Goal: Find specific page/section: Find specific page/section

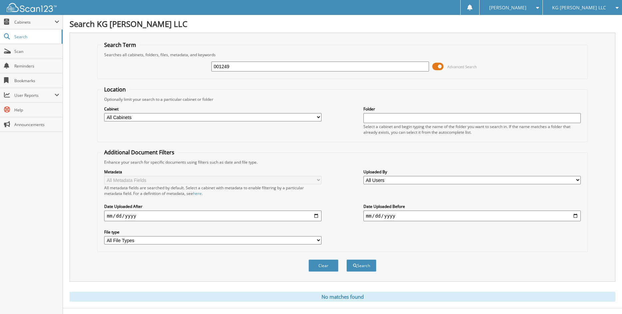
drag, startPoint x: 246, startPoint y: 64, endPoint x: 128, endPoint y: 60, distance: 117.9
click at [129, 72] on div "001249 Advanced Search" at bounding box center [342, 67] width 483 height 18
type input "CANTON TOWING"
click at [347, 260] on button "Search" at bounding box center [362, 266] width 30 height 12
click at [439, 68] on span at bounding box center [437, 67] width 11 height 10
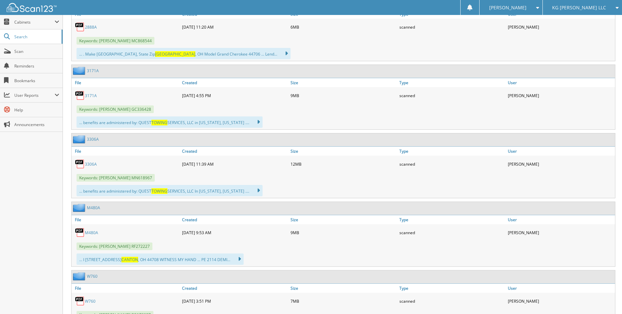
scroll to position [300, 0]
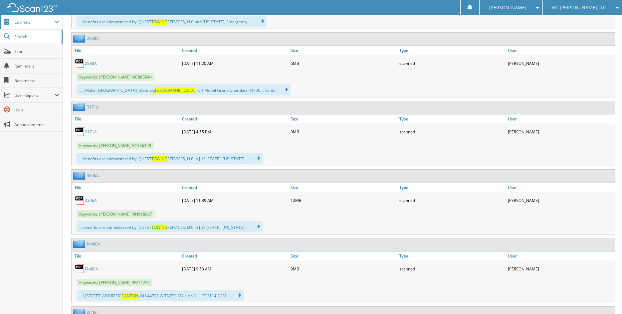
click at [28, 24] on span "Cabinets" at bounding box center [34, 22] width 40 height 6
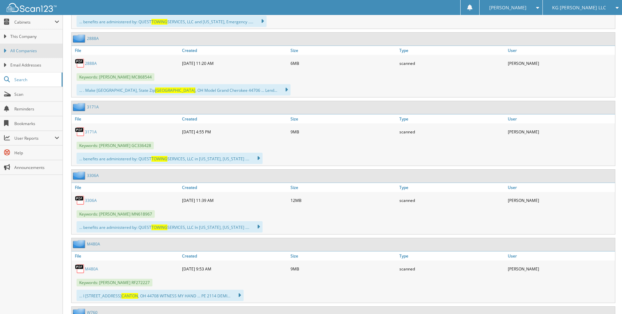
click at [20, 49] on span "All Companies" at bounding box center [34, 51] width 49 height 6
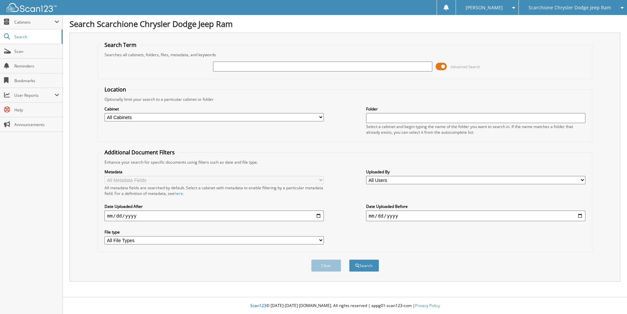
click at [237, 68] on input "text" at bounding box center [322, 67] width 219 height 10
type input "CANTON TOWING"
click at [446, 67] on span at bounding box center [441, 67] width 11 height 10
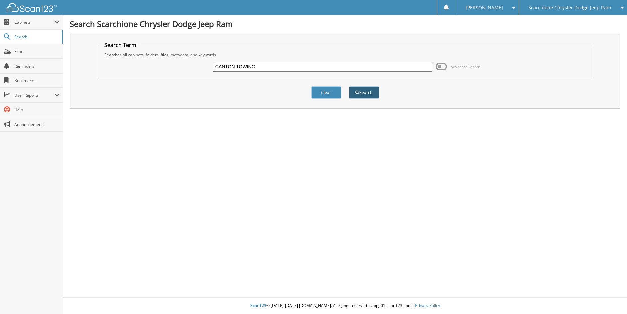
click at [375, 91] on button "Search" at bounding box center [364, 93] width 30 height 12
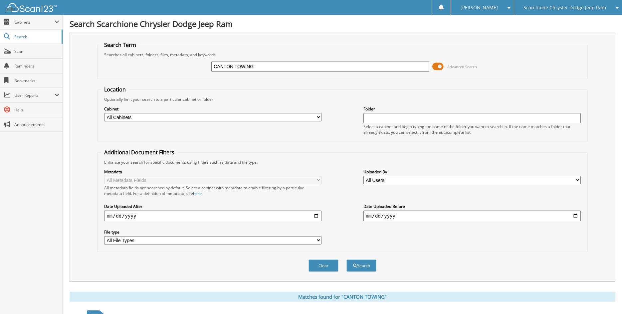
click at [442, 68] on span at bounding box center [437, 67] width 11 height 10
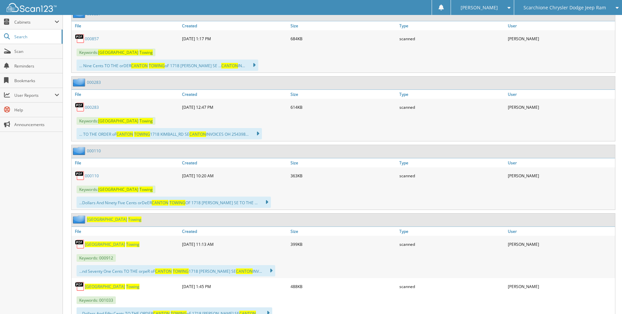
scroll to position [2497, 0]
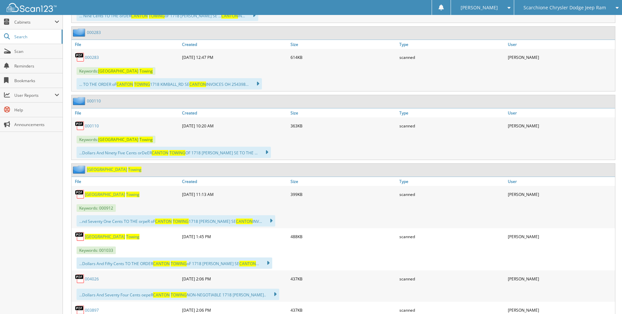
click at [92, 195] on span "[GEOGRAPHIC_DATA]" at bounding box center [105, 195] width 40 height 6
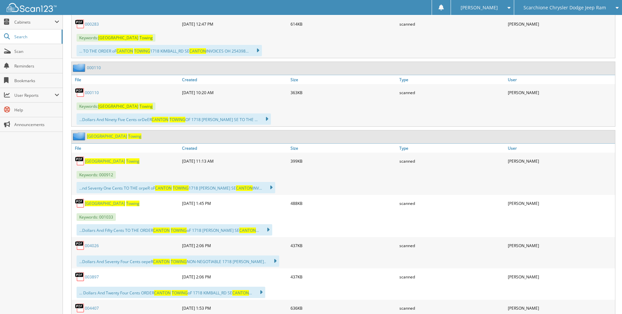
click at [92, 204] on span "[GEOGRAPHIC_DATA]" at bounding box center [105, 204] width 40 height 6
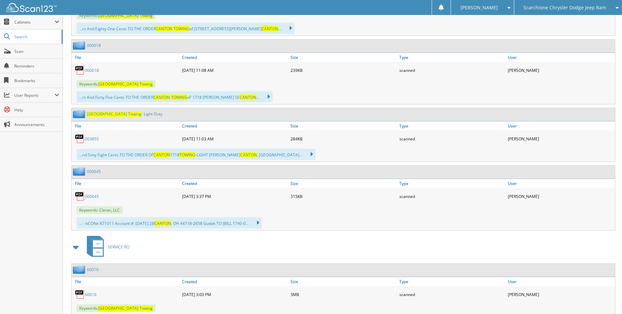
scroll to position [3495, 0]
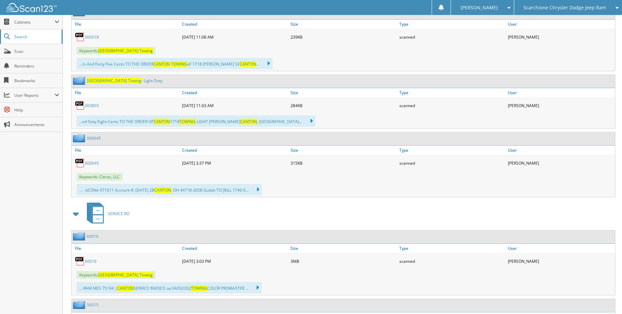
click at [32, 33] on link "Search" at bounding box center [31, 37] width 63 height 14
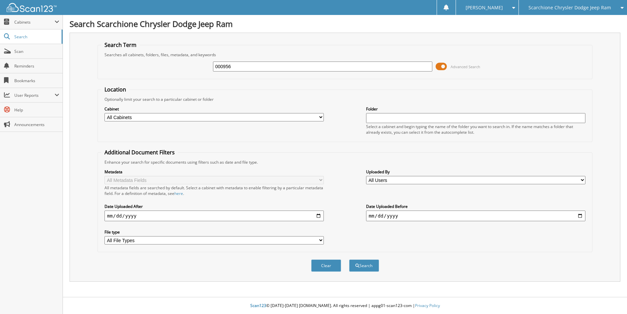
type input "000956"
click at [349, 260] on button "Search" at bounding box center [364, 266] width 30 height 12
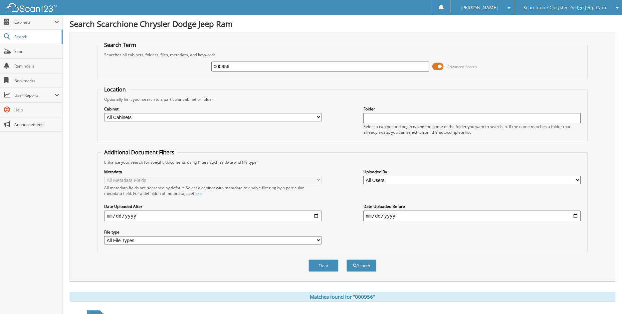
click at [439, 68] on span at bounding box center [437, 67] width 11 height 10
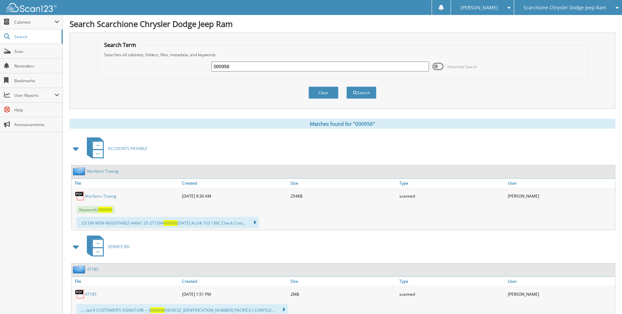
click at [105, 196] on link "Marlboro Towing" at bounding box center [101, 196] width 32 height 6
